Goal: Task Accomplishment & Management: Use online tool/utility

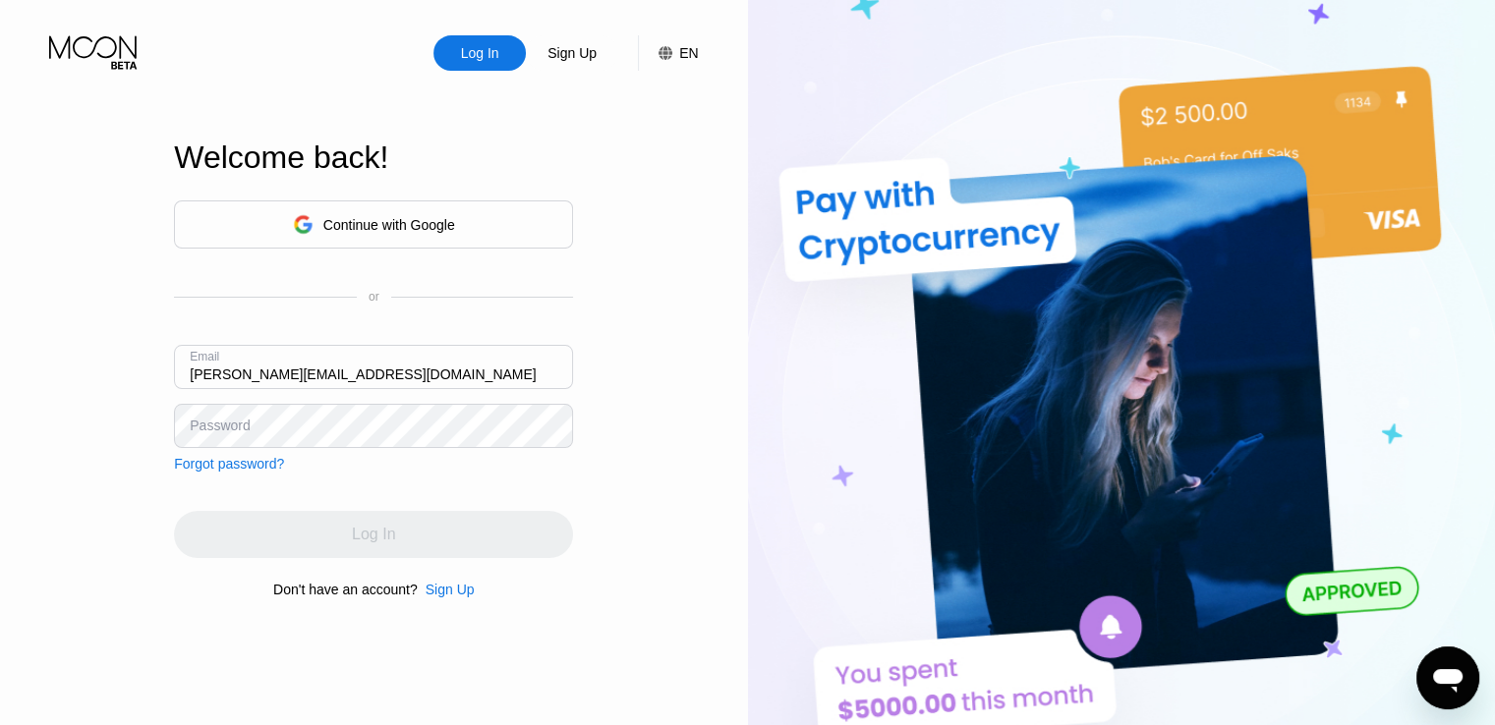
type input "[PERSON_NAME][EMAIL_ADDRESS][DOMAIN_NAME]"
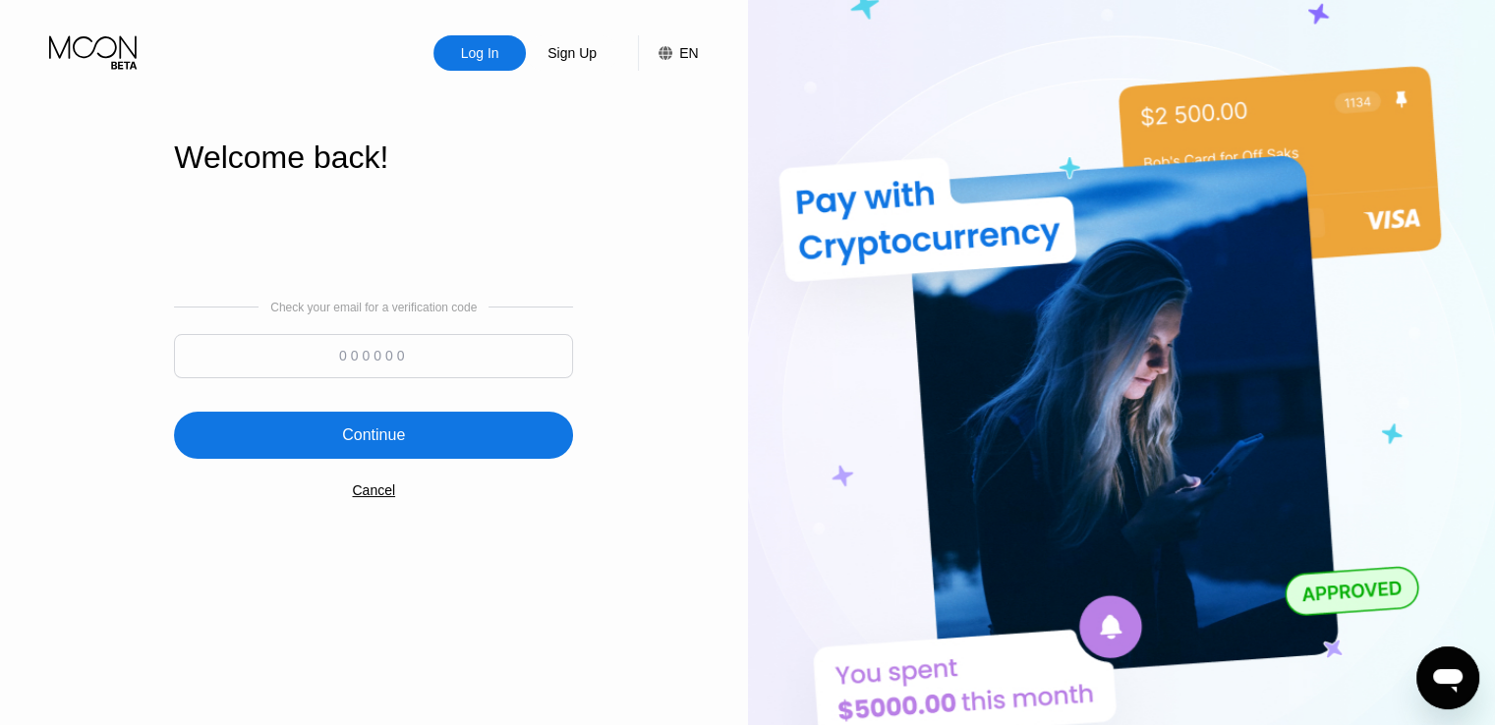
click at [389, 351] on input at bounding box center [373, 356] width 399 height 44
type input "836677"
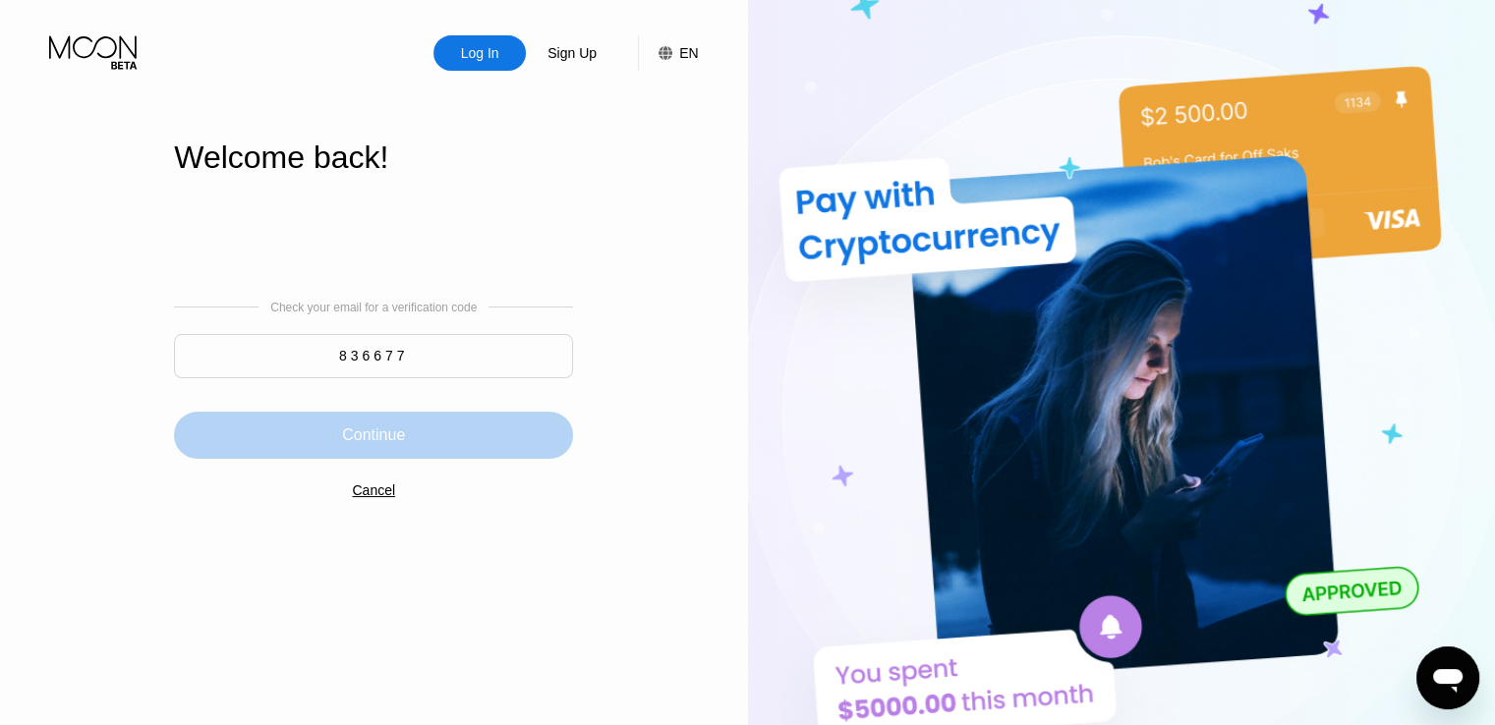
click at [429, 439] on div "Continue" at bounding box center [373, 435] width 399 height 47
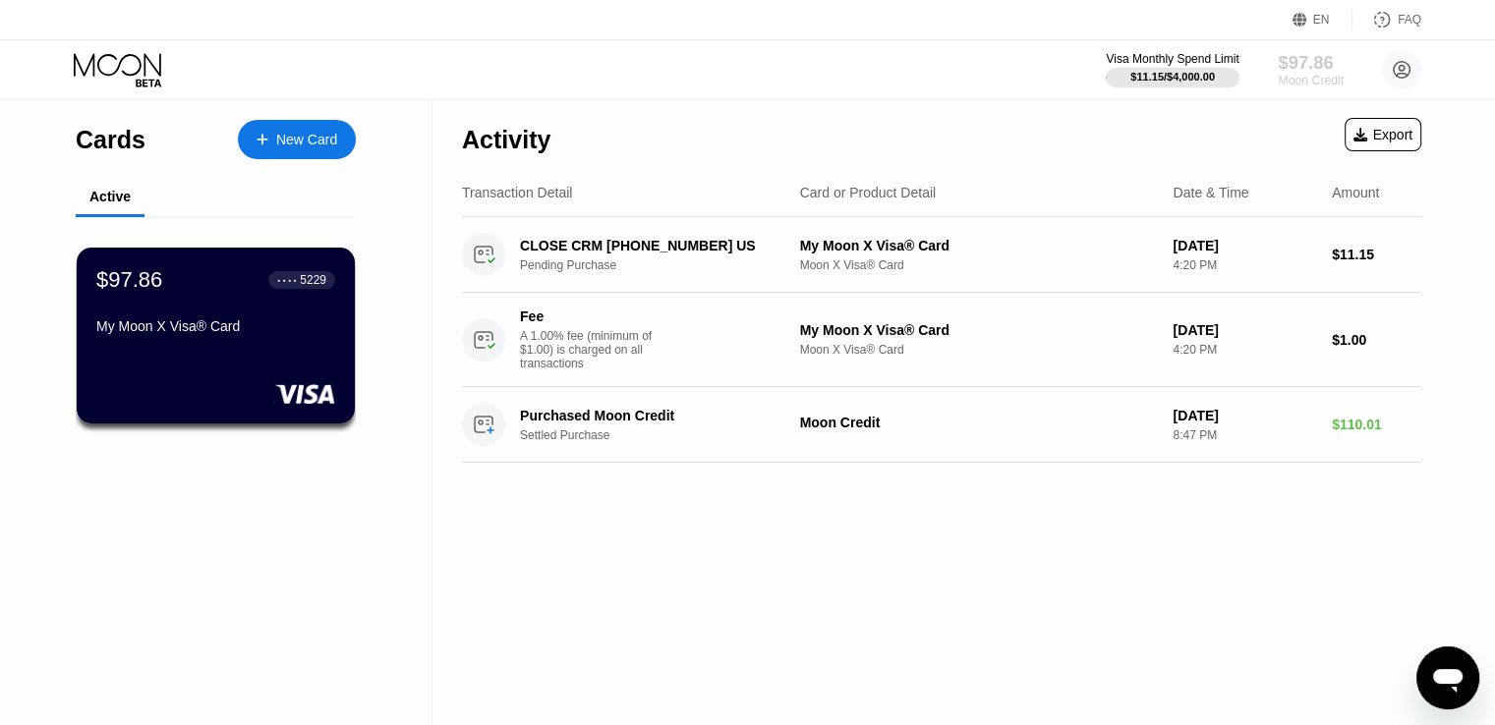
click at [1309, 81] on div "Moon Credit" at bounding box center [1310, 81] width 66 height 14
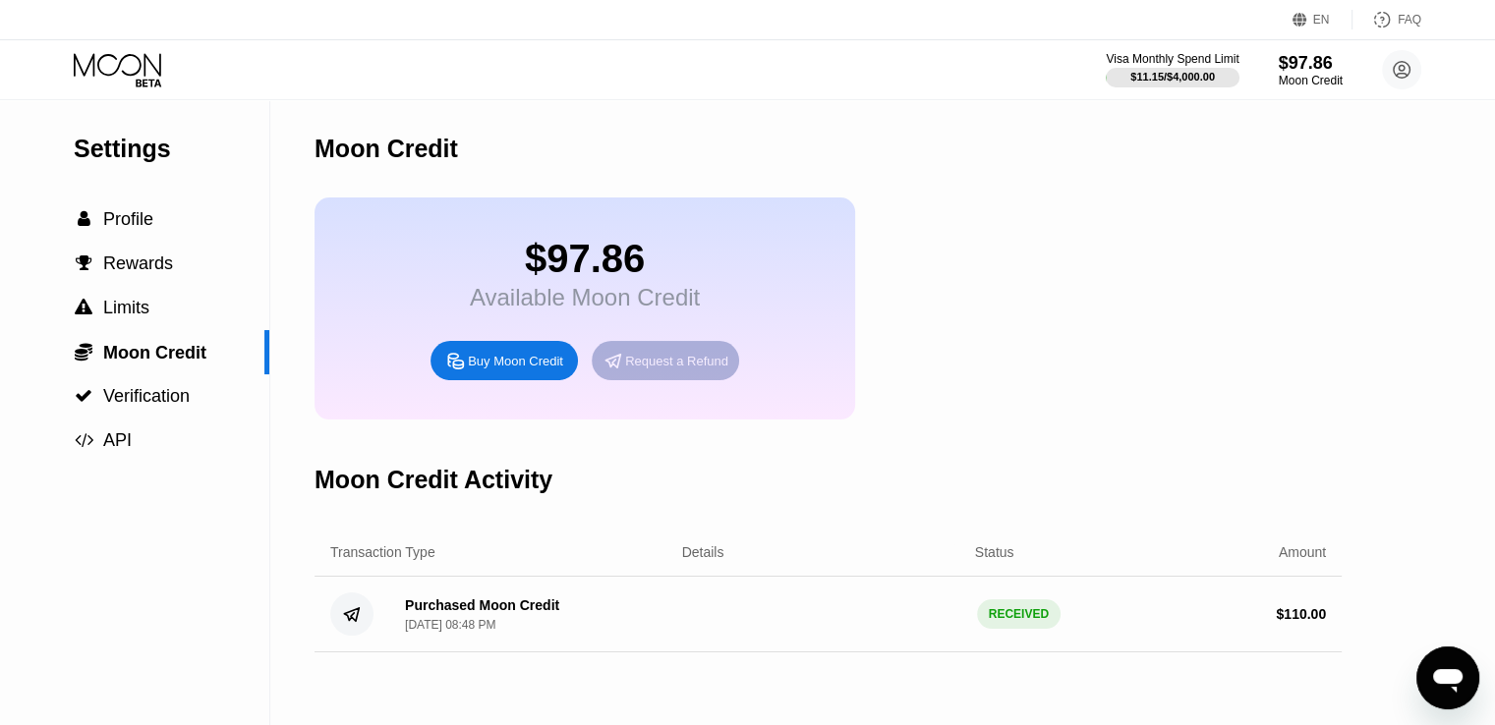
click at [649, 369] on div "Request a Refund" at bounding box center [676, 361] width 103 height 17
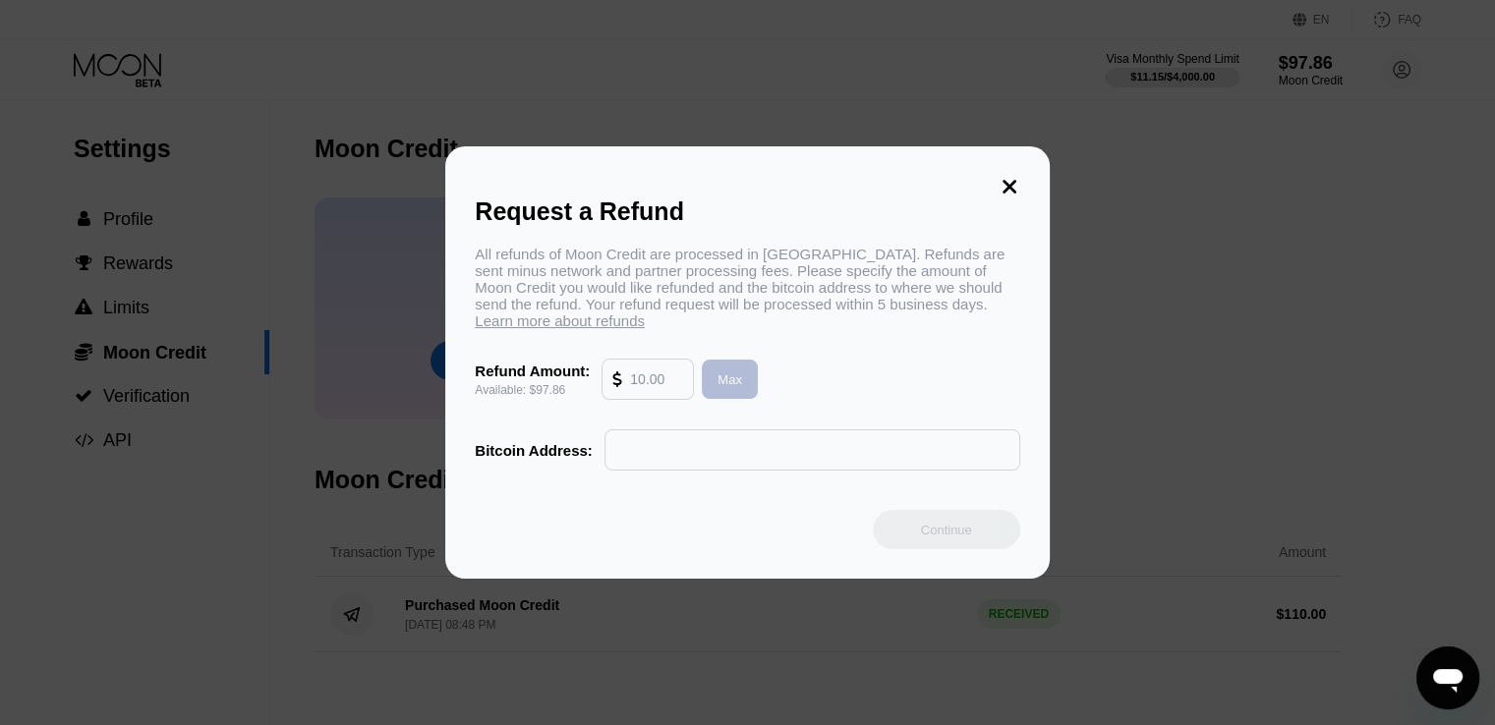
click at [727, 388] on div "Max" at bounding box center [729, 379] width 25 height 17
type input "97.86"
click at [730, 439] on input "text" at bounding box center [812, 449] width 394 height 39
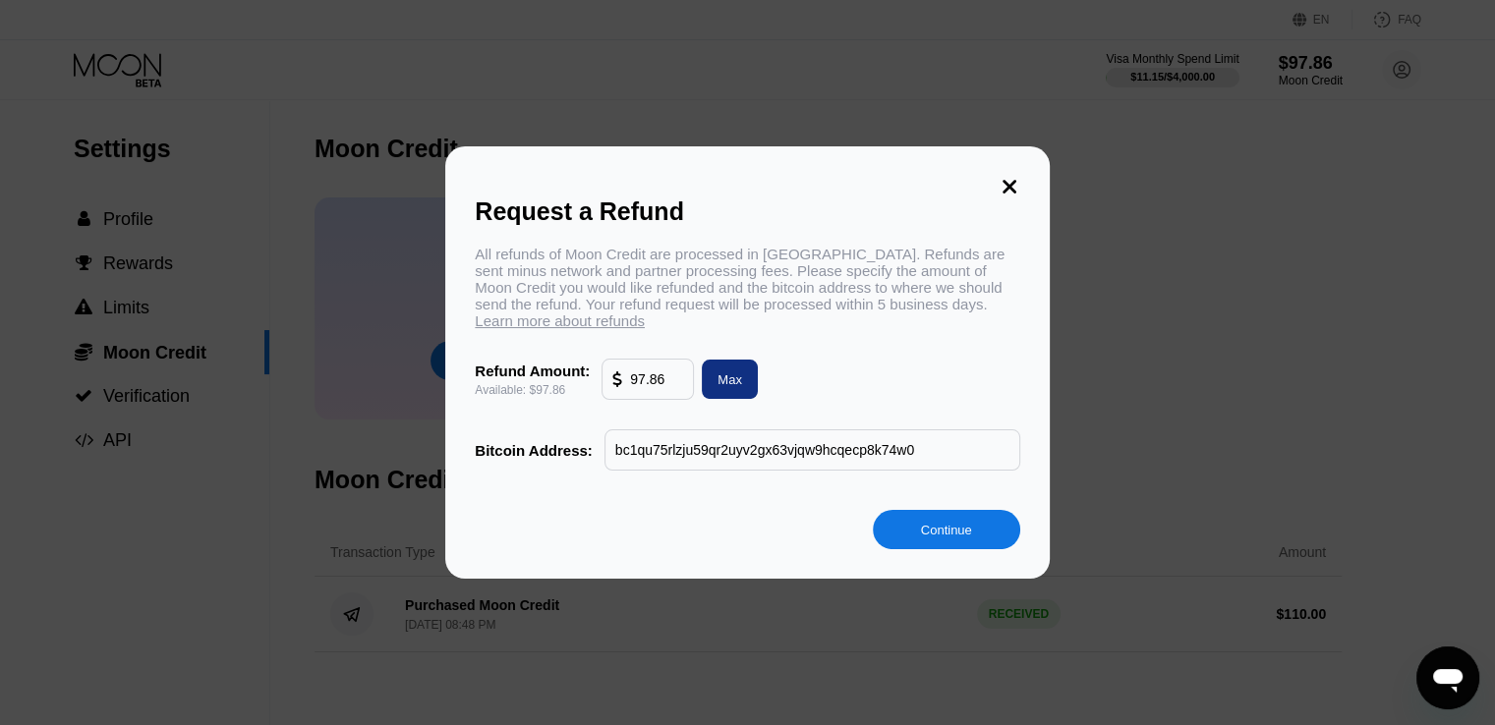
type input "bc1qu75rlzju59qr2uyv2gx63vjqw9hcqecp8k74w0"
click at [915, 533] on div "Continue" at bounding box center [946, 529] width 147 height 39
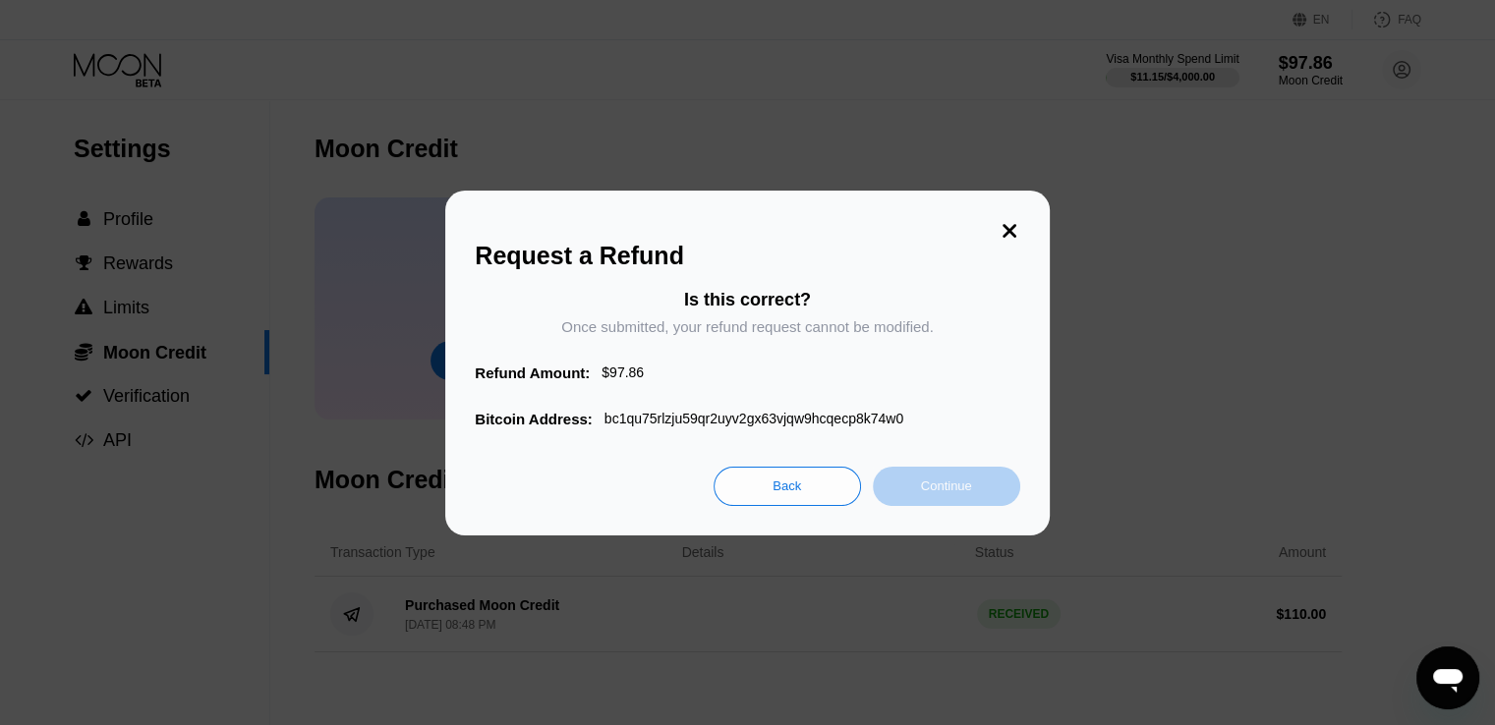
click at [912, 484] on div "Continue" at bounding box center [946, 486] width 147 height 39
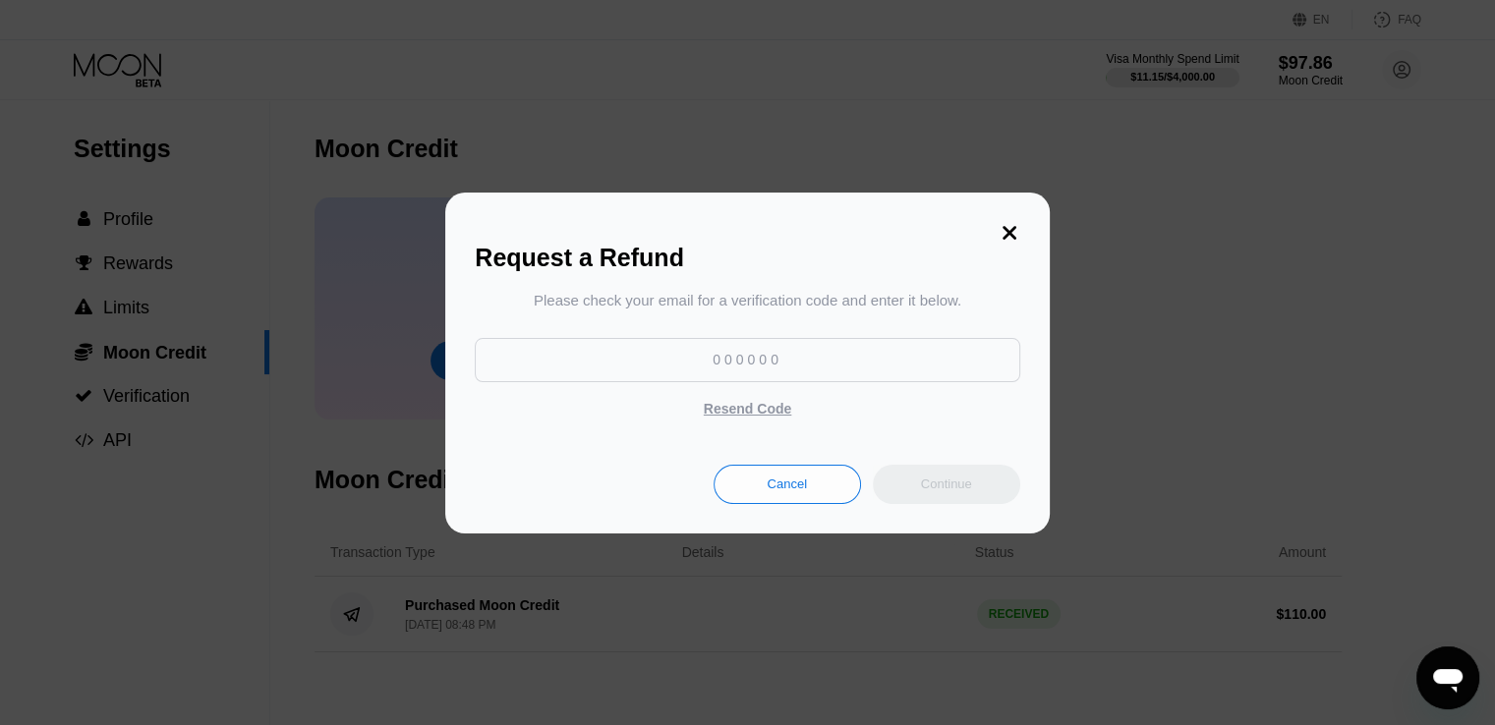
click at [766, 376] on input at bounding box center [747, 360] width 544 height 44
type input "351624"
click at [951, 492] on div "Continue" at bounding box center [946, 484] width 51 height 17
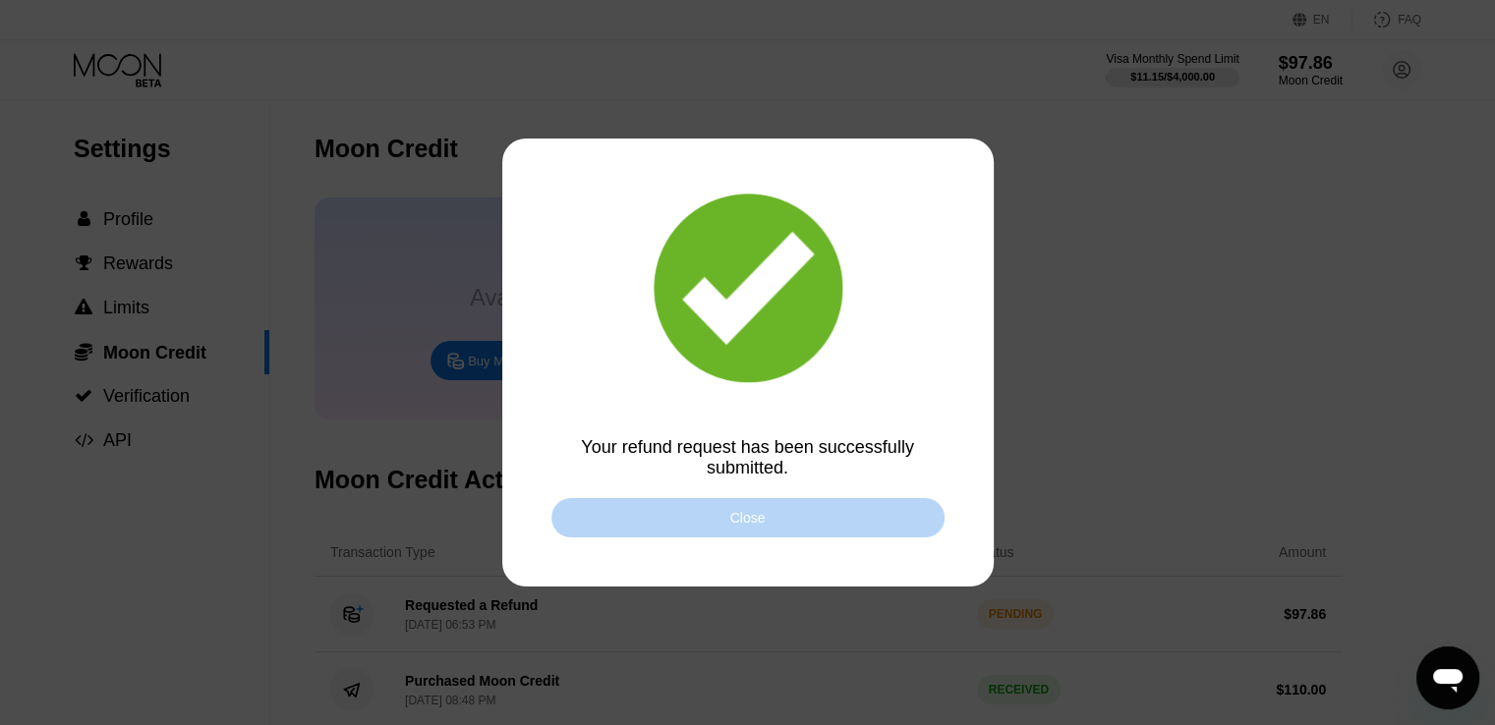
click at [832, 520] on div "Close" at bounding box center [747, 517] width 393 height 39
